Goal: Find specific page/section: Find specific page/section

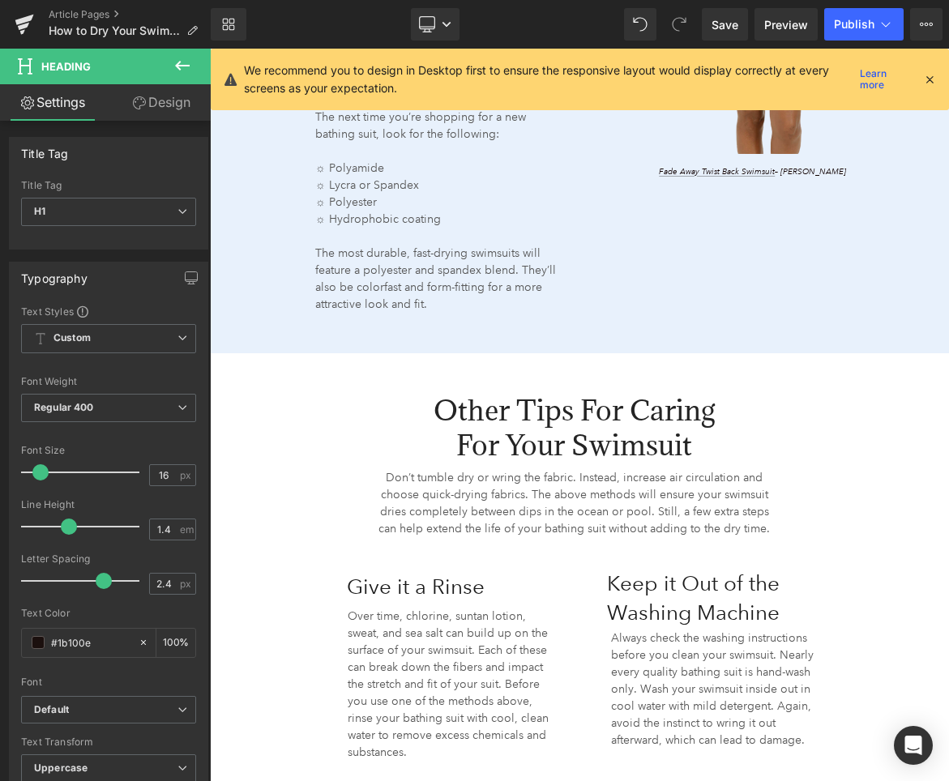
scroll to position [2745, 0]
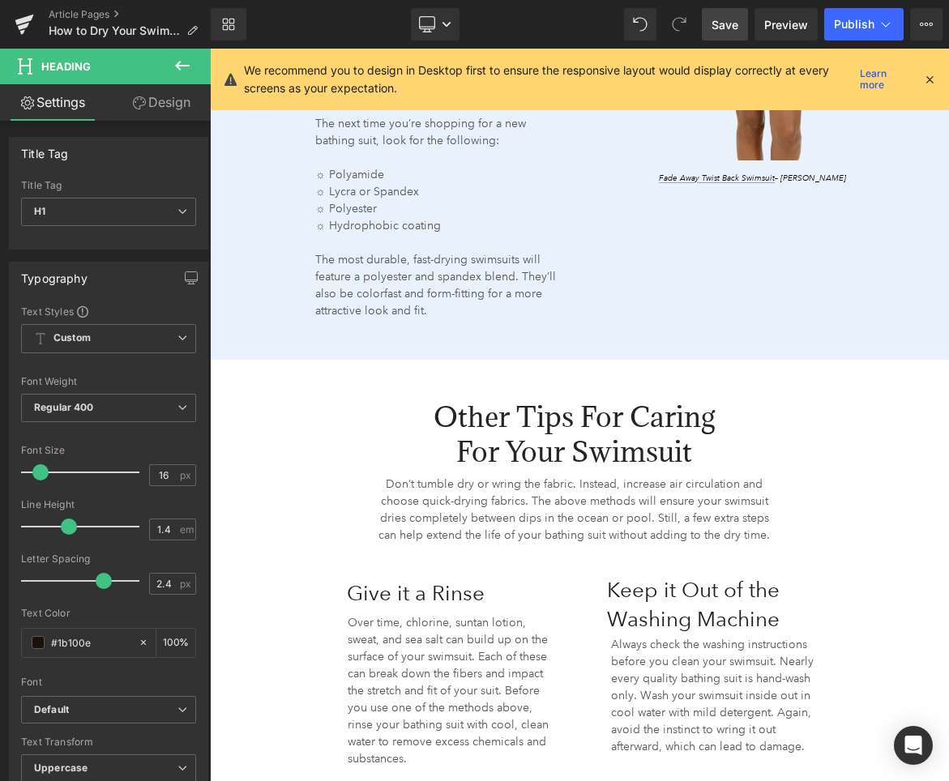
click at [716, 28] on span "Save" at bounding box center [724, 24] width 27 height 17
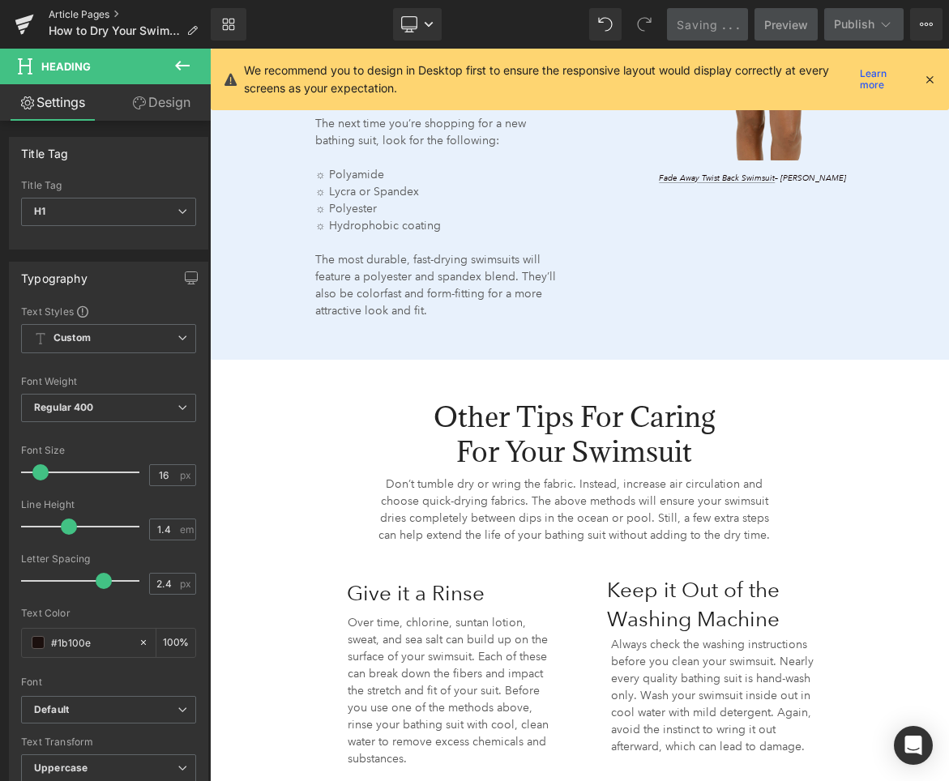
click at [87, 15] on link "Article Pages" at bounding box center [130, 14] width 162 height 13
